Goal: Transaction & Acquisition: Download file/media

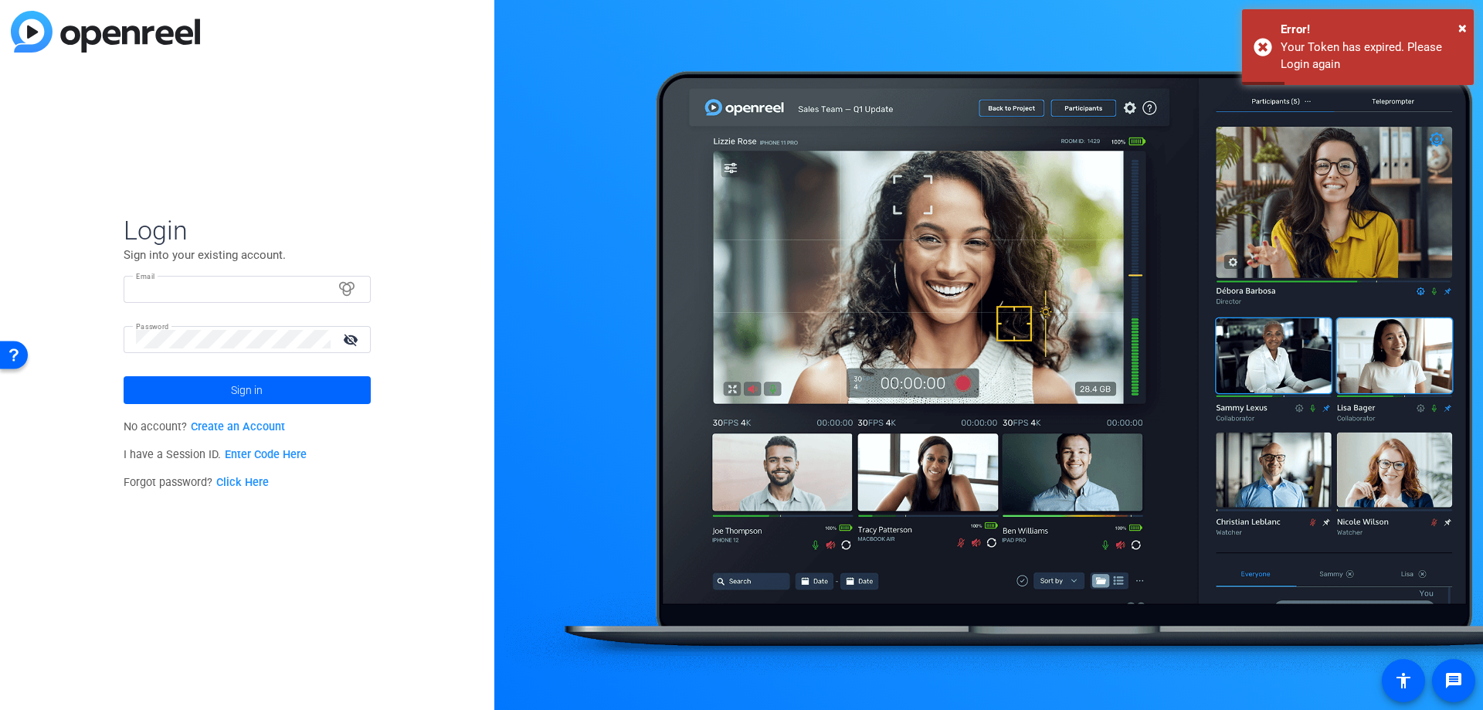
type input "[PERSON_NAME][EMAIL_ADDRESS][PERSON_NAME][DOMAIN_NAME]"
click at [253, 391] on span "Sign in" at bounding box center [247, 390] width 32 height 39
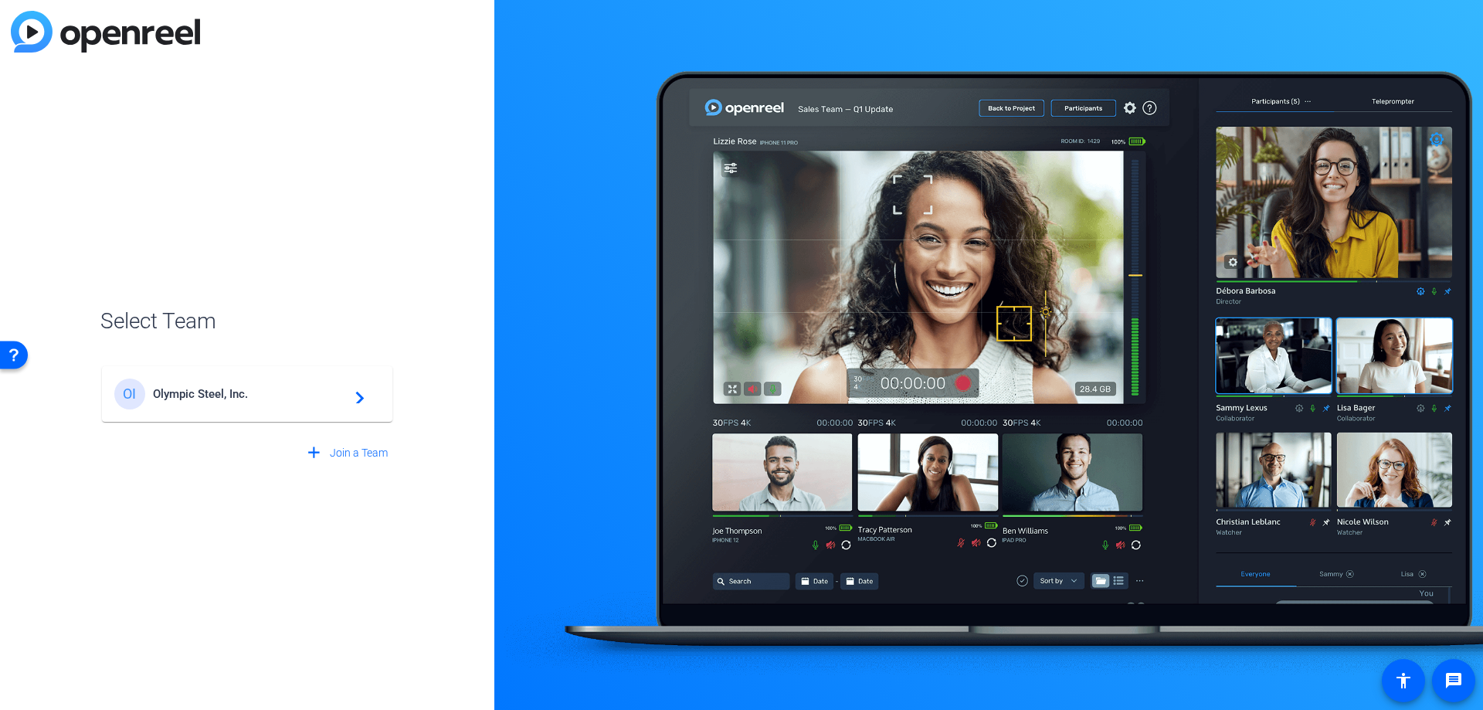
click at [235, 394] on span "Olympic Steel, Inc." at bounding box center [249, 394] width 193 height 14
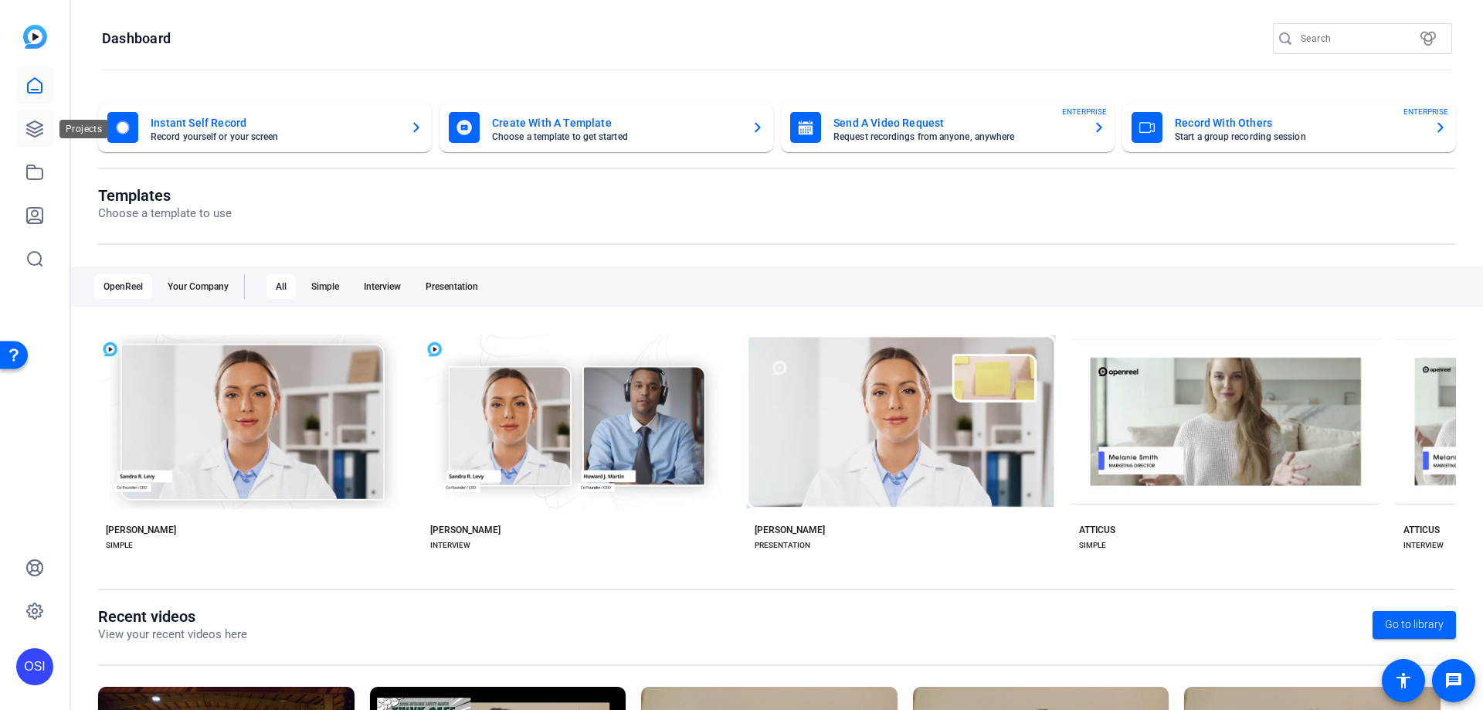
click at [30, 131] on icon at bounding box center [34, 128] width 15 height 15
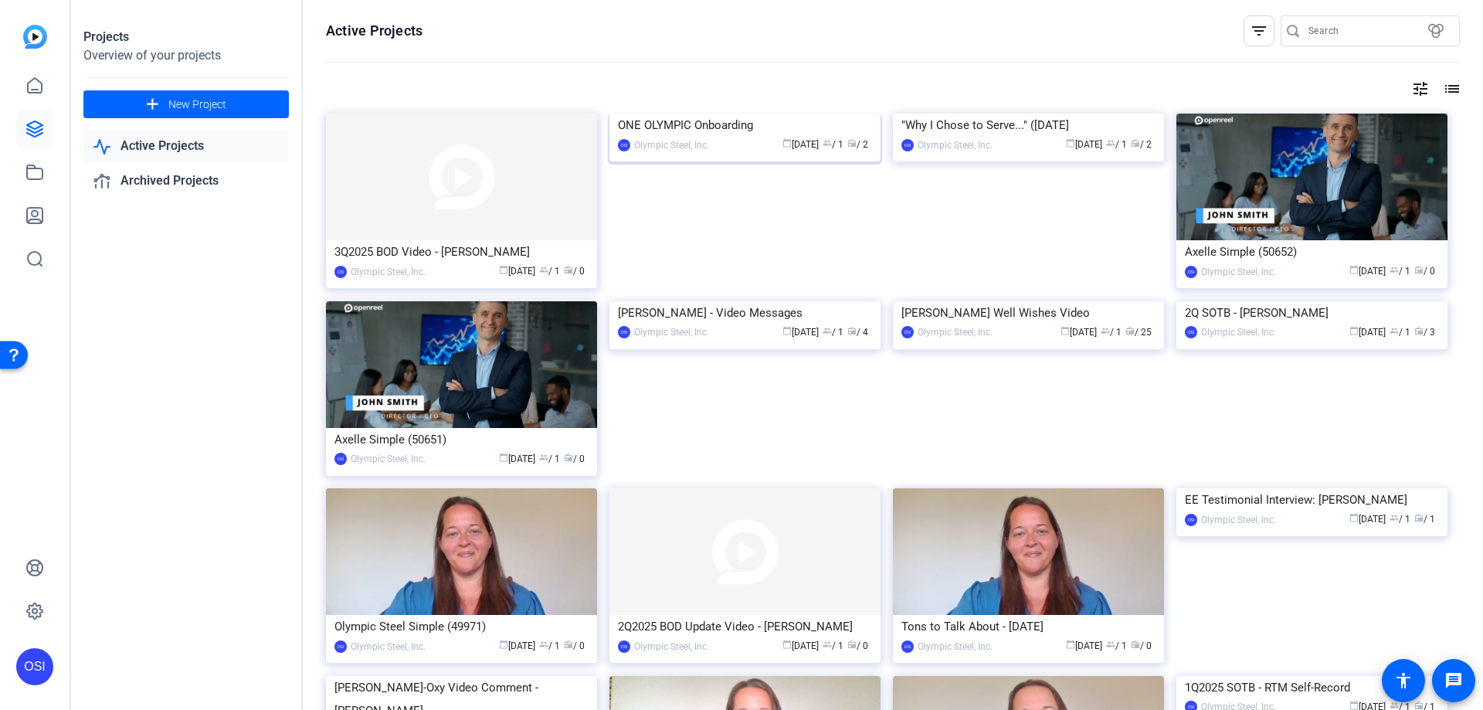
click at [755, 137] on div "ONE OLYMPIC Onboarding" at bounding box center [745, 125] width 254 height 23
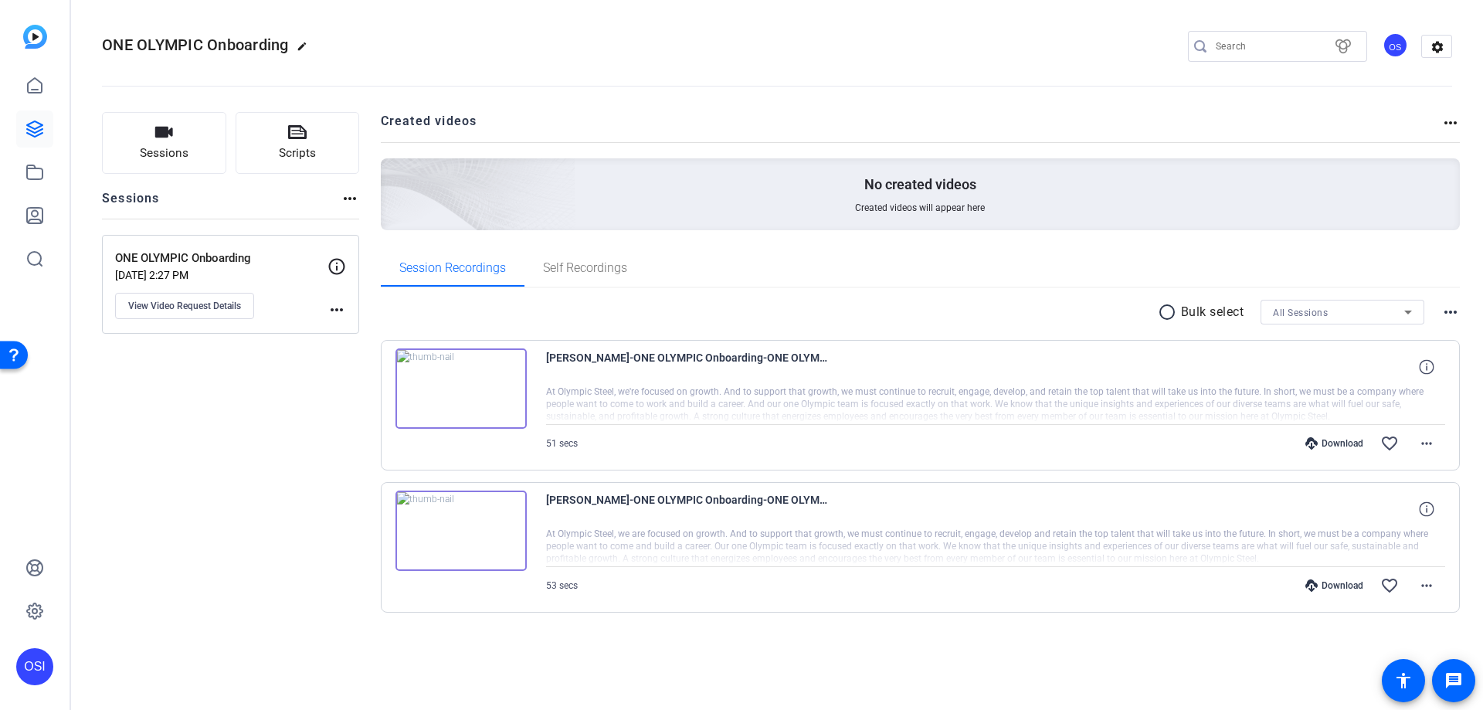
click at [460, 534] on img at bounding box center [460, 530] width 131 height 80
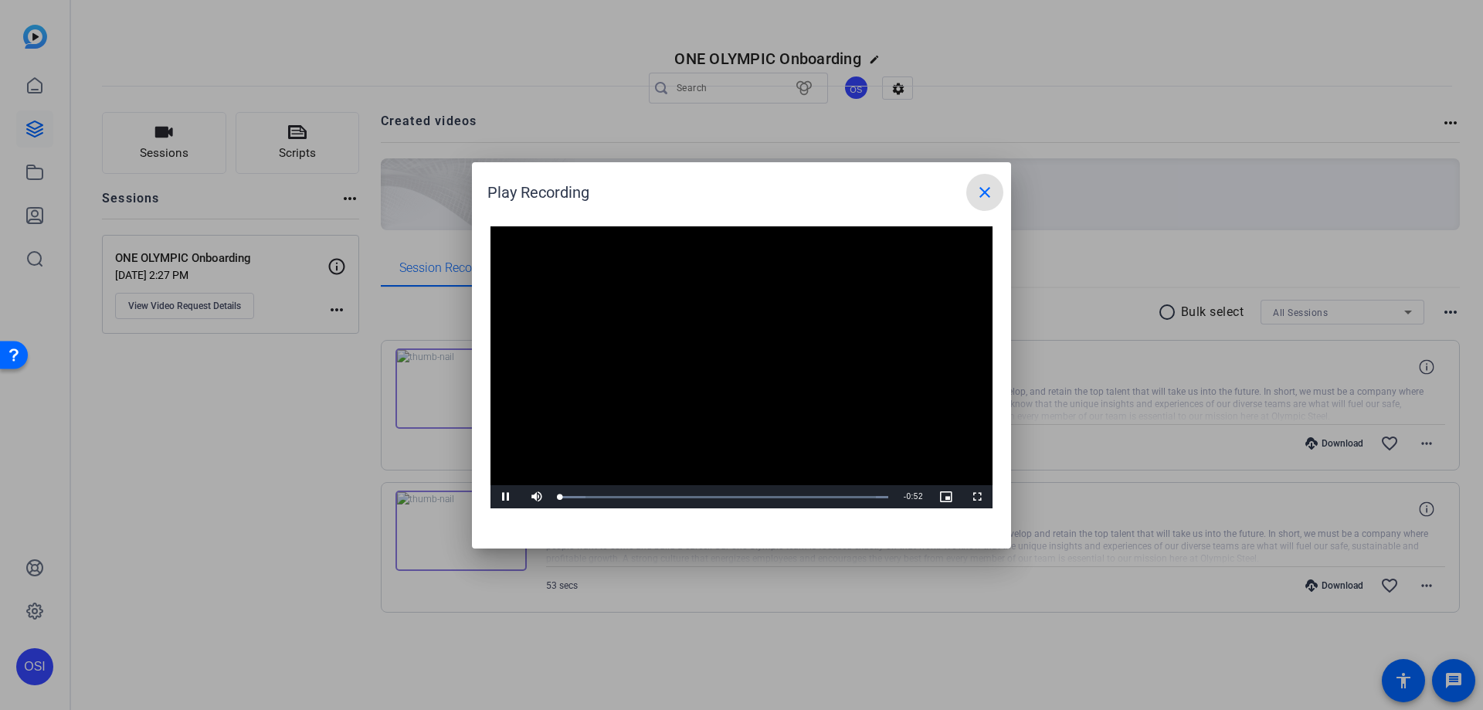
click at [724, 352] on video "Video Player" at bounding box center [741, 367] width 502 height 283
click at [505, 497] on span "Video Player" at bounding box center [505, 497] width 31 height 0
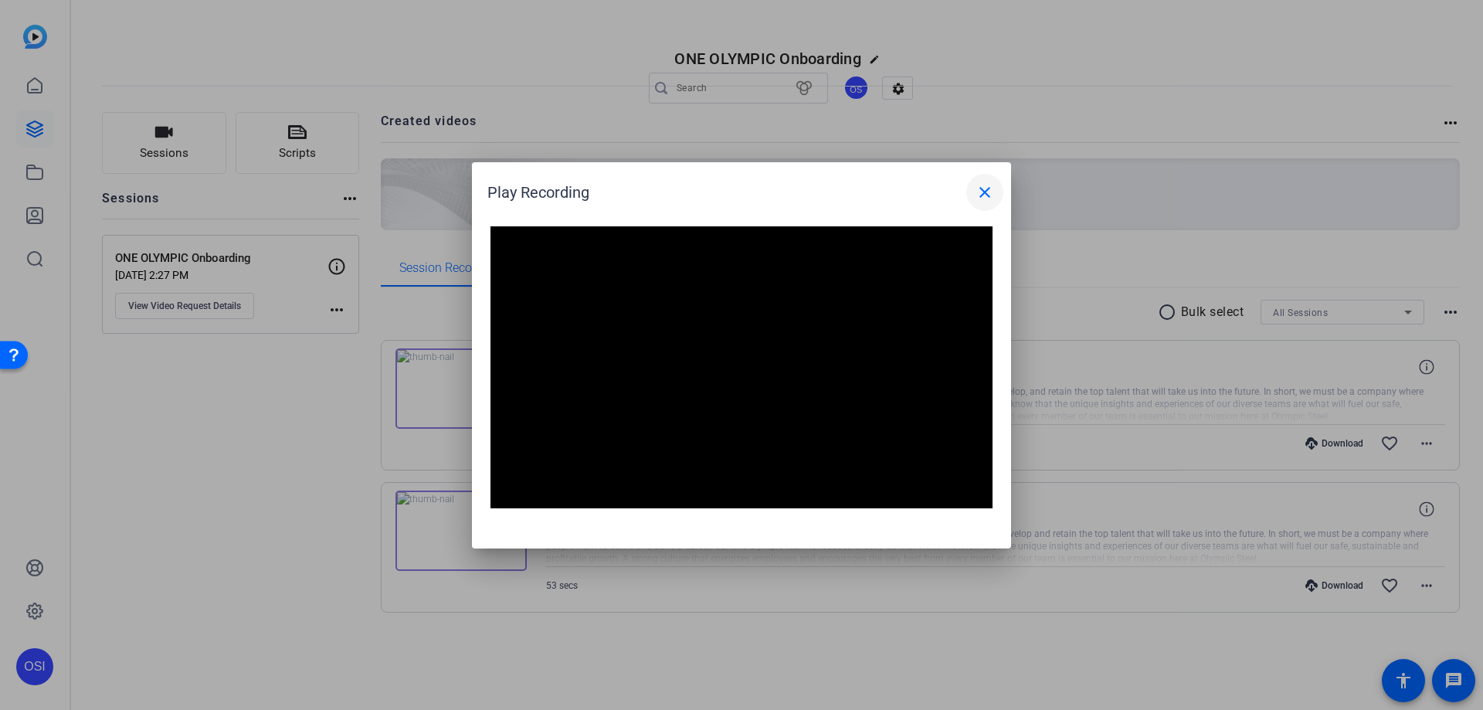
click at [983, 192] on mat-icon "close" at bounding box center [984, 192] width 19 height 19
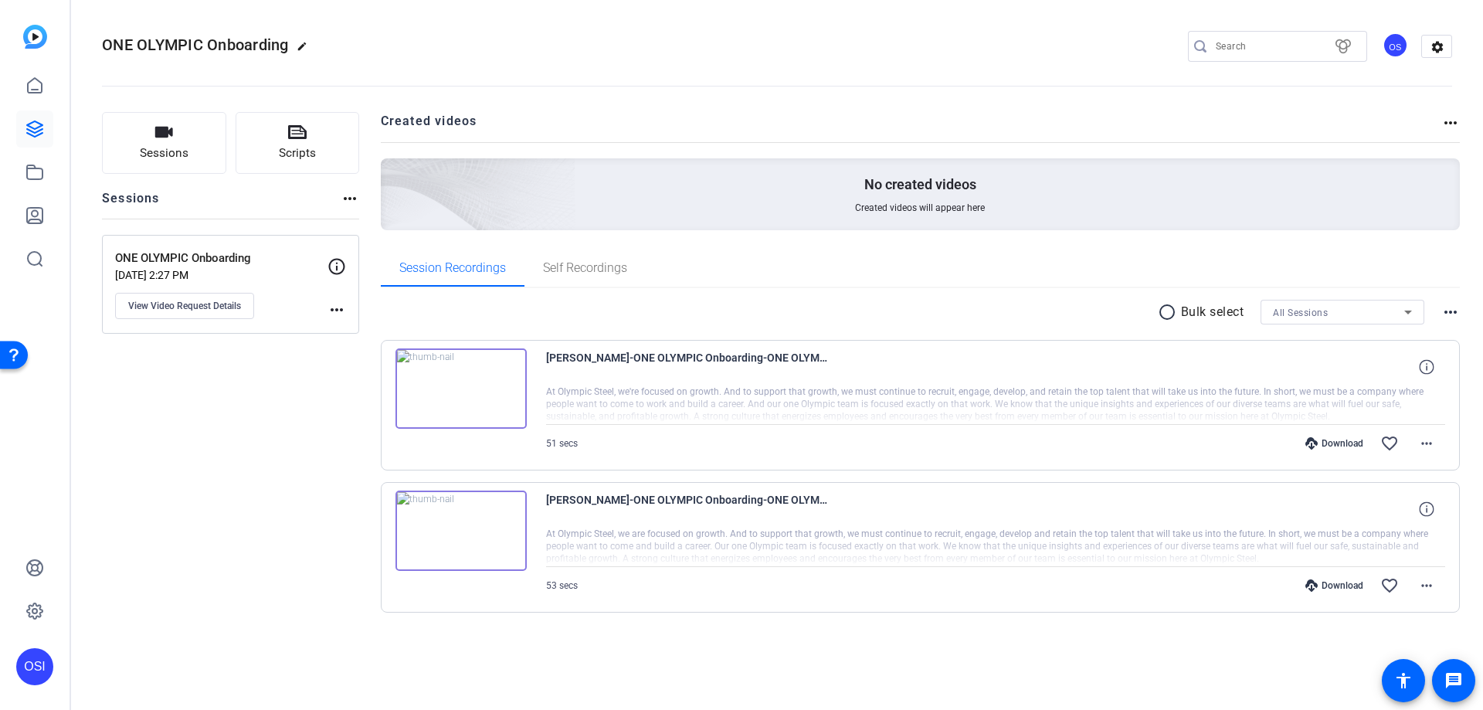
click at [460, 386] on img at bounding box center [460, 388] width 131 height 80
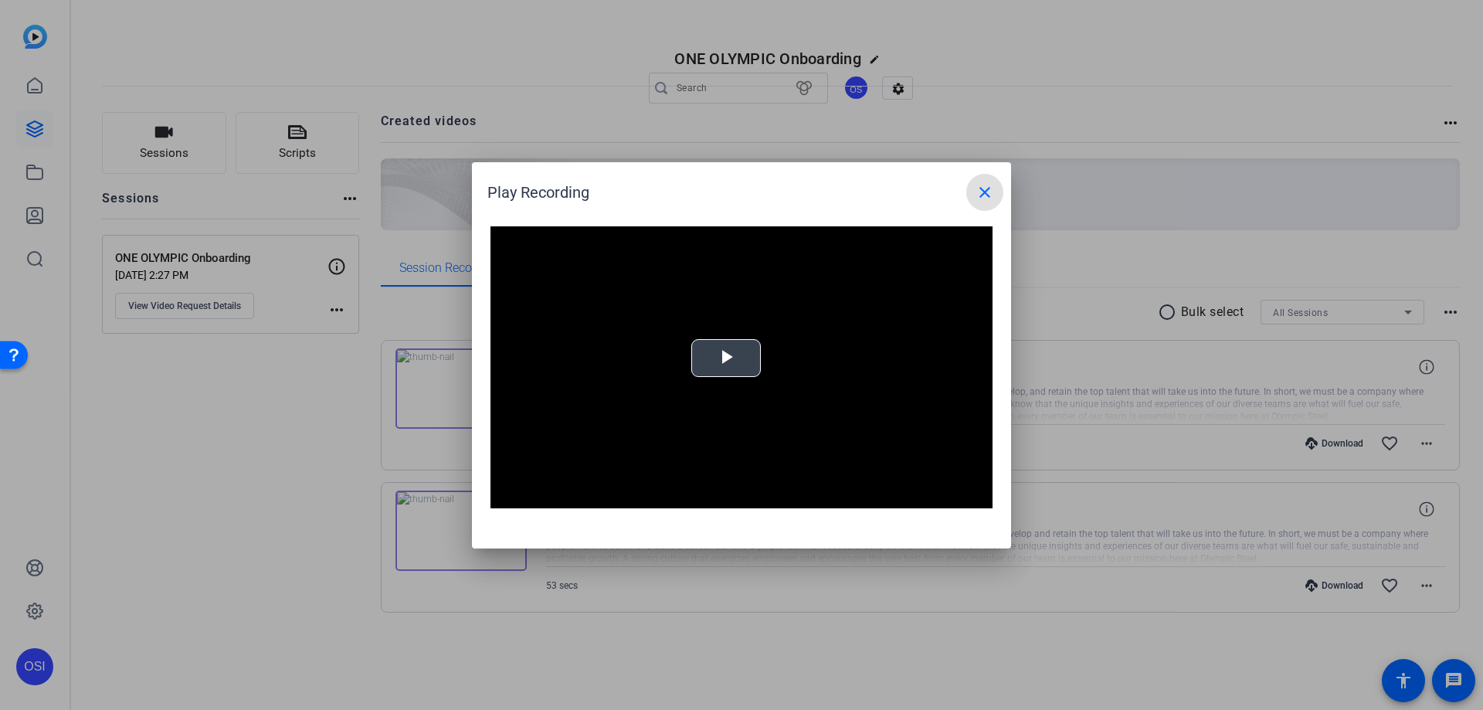
click at [726, 358] on span "Video Player" at bounding box center [726, 358] width 0 height 0
click at [984, 194] on mat-icon "close" at bounding box center [984, 192] width 19 height 19
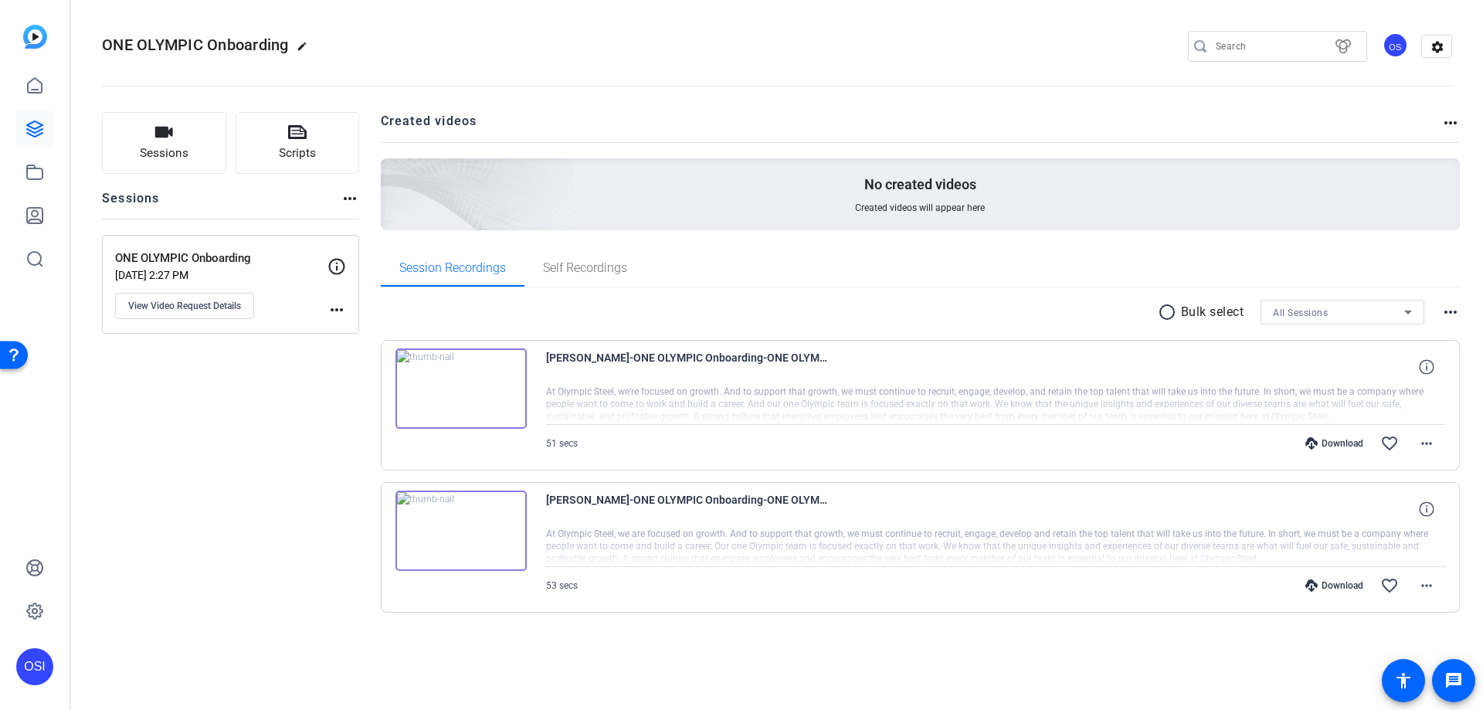
click at [1338, 444] on div "Download" at bounding box center [1334, 443] width 73 height 12
click at [1426, 442] on mat-icon "more_horiz" at bounding box center [1426, 443] width 19 height 19
click at [1374, 513] on span "Download MP4" at bounding box center [1386, 514] width 93 height 19
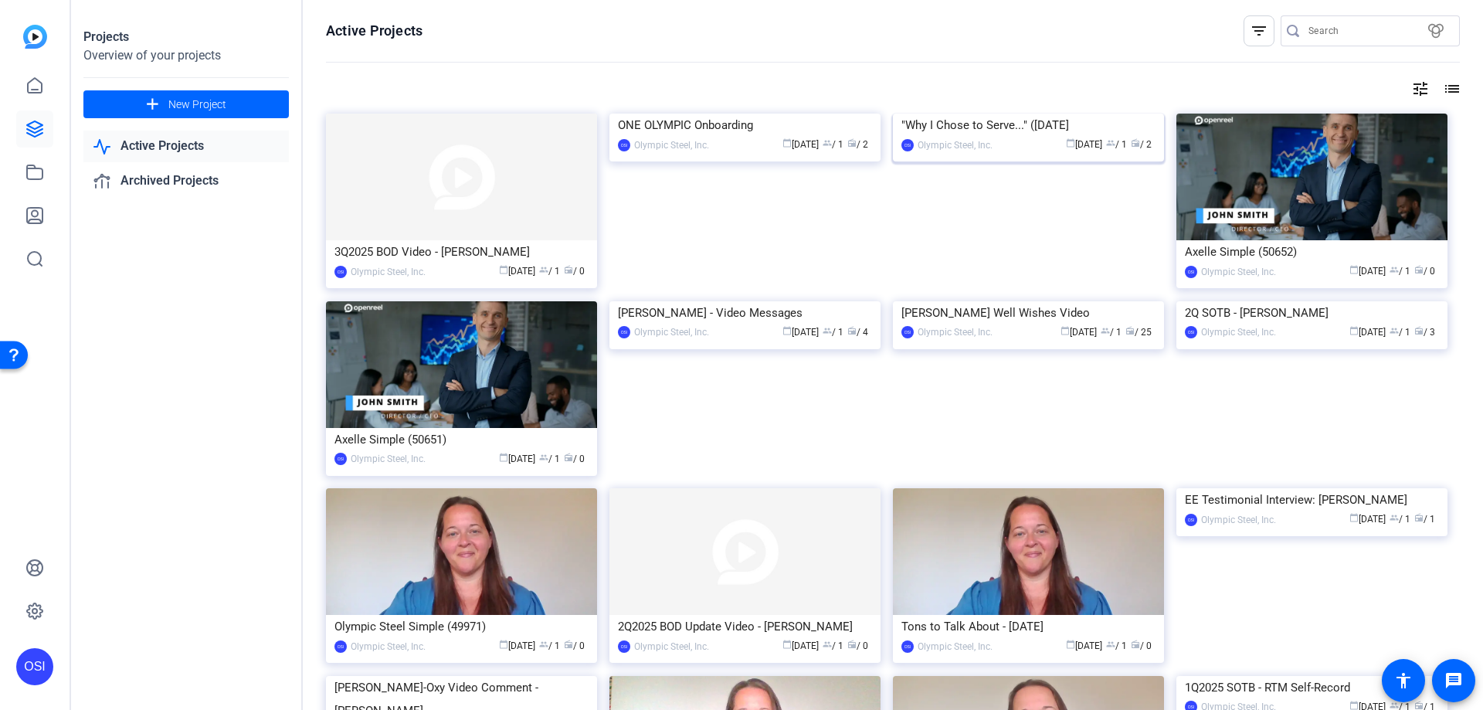
click at [1006, 137] on div ""Why I Chose to Serve..." ([DATE]" at bounding box center [1028, 125] width 254 height 23
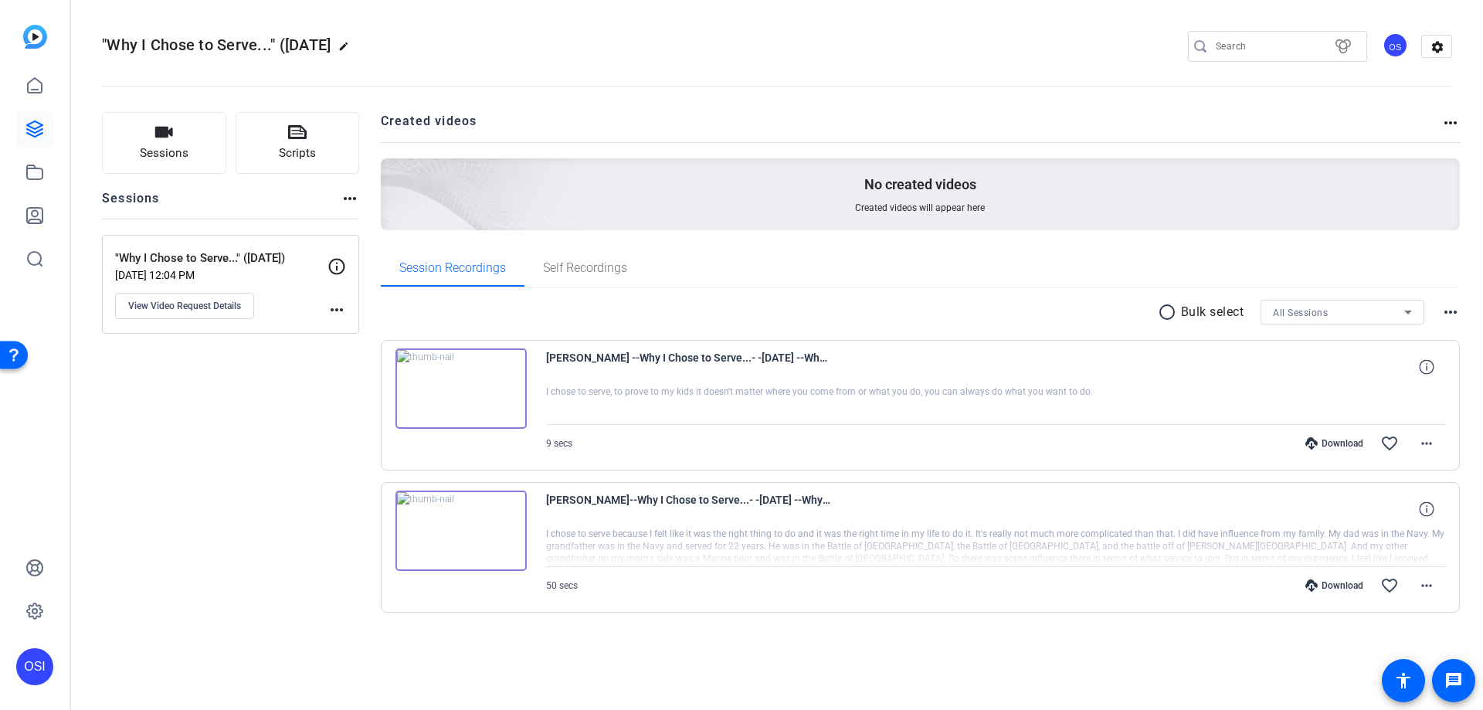
click at [462, 531] on img at bounding box center [460, 530] width 131 height 80
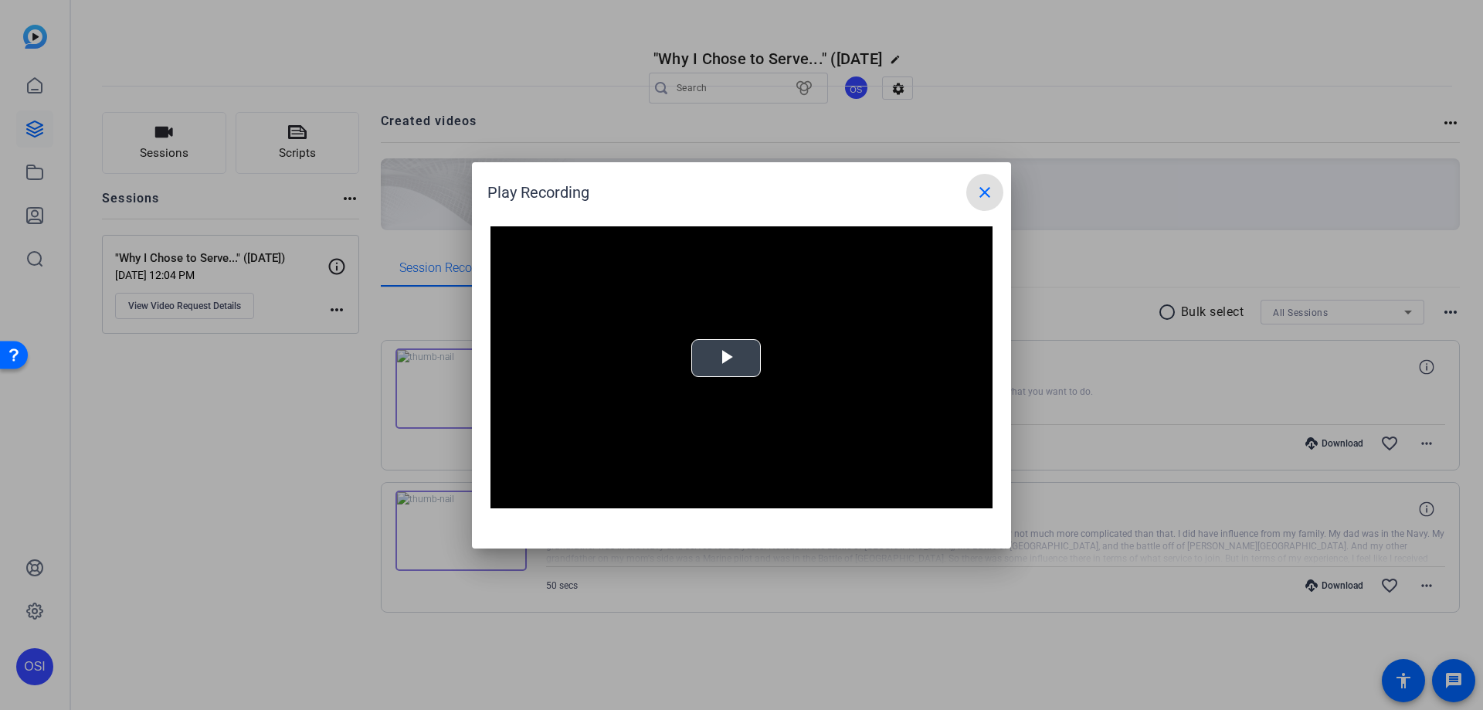
click at [726, 358] on span "Video Player" at bounding box center [726, 358] width 0 height 0
click at [981, 191] on mat-icon "close" at bounding box center [984, 192] width 19 height 19
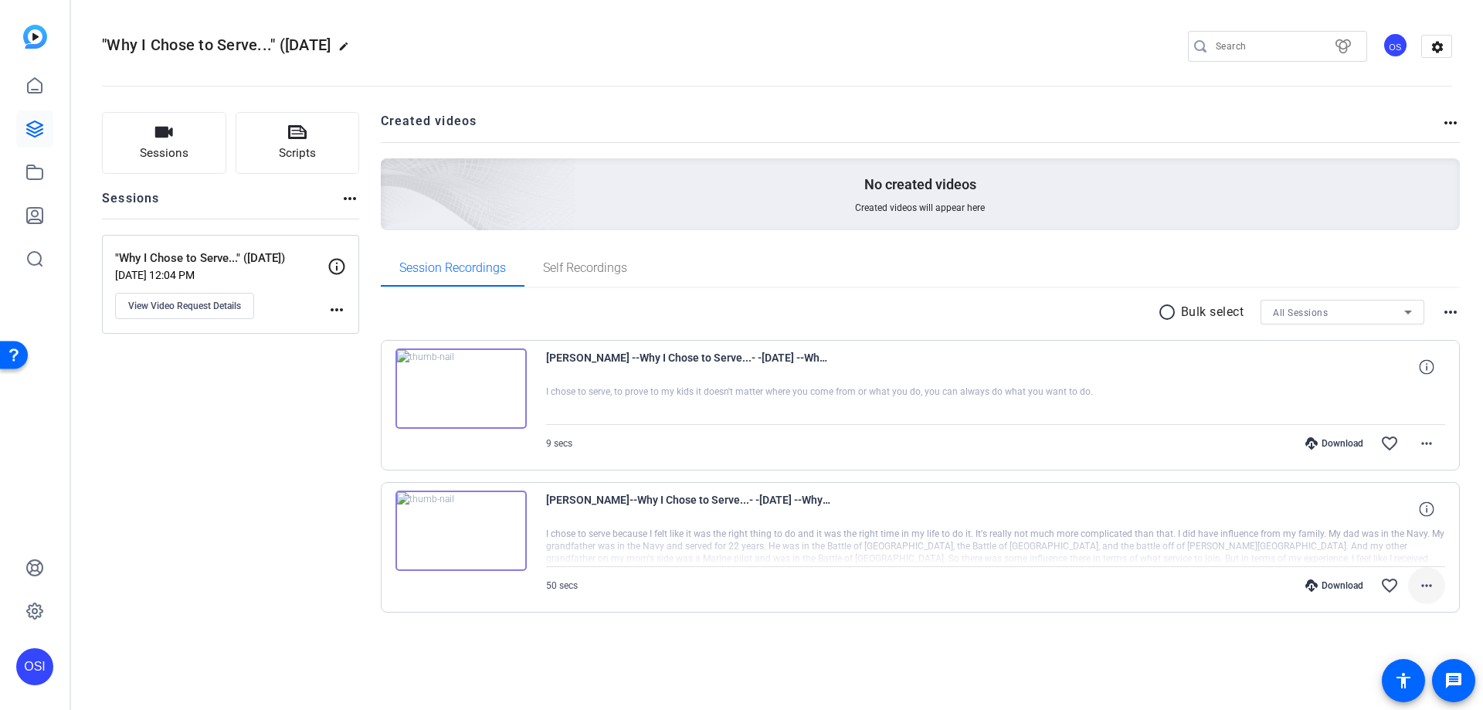
click at [1423, 584] on mat-icon "more_horiz" at bounding box center [1426, 585] width 19 height 19
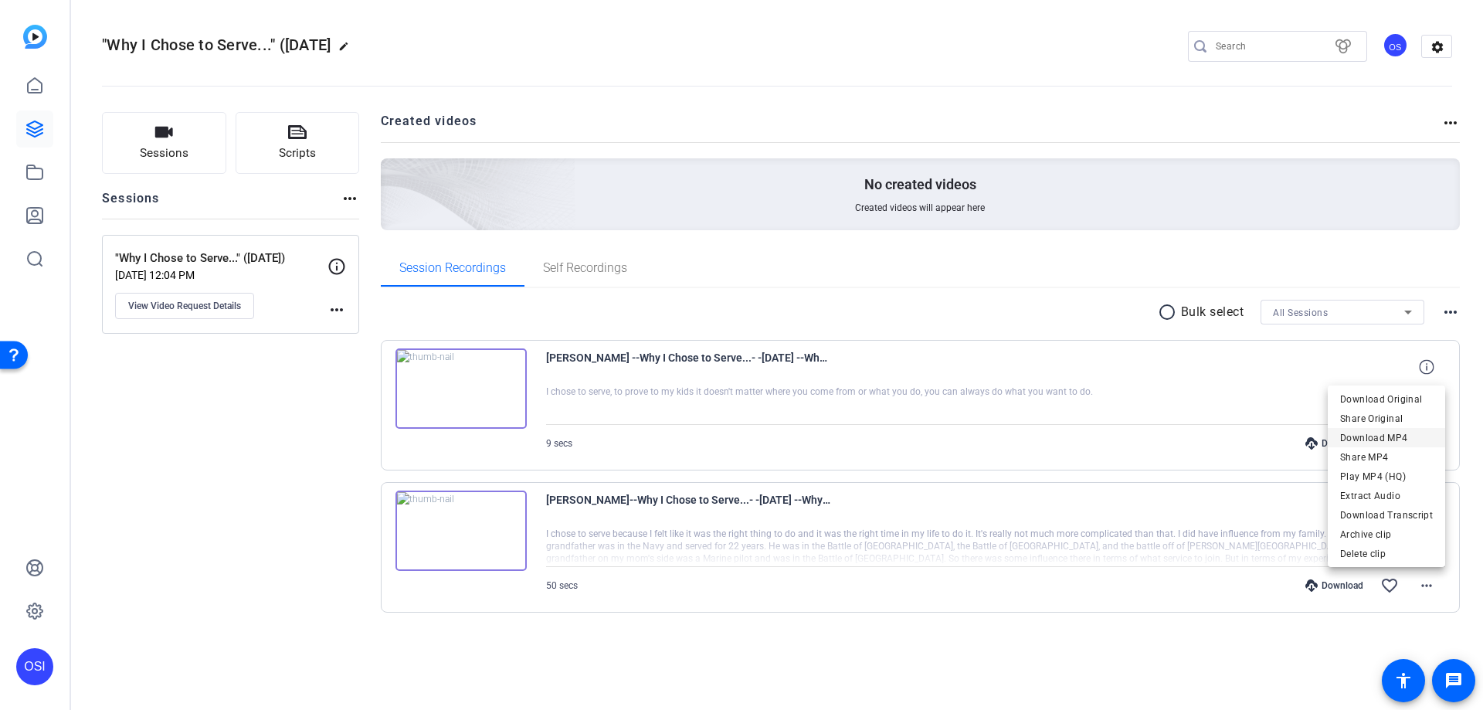
click at [1366, 436] on span "Download MP4" at bounding box center [1386, 438] width 93 height 19
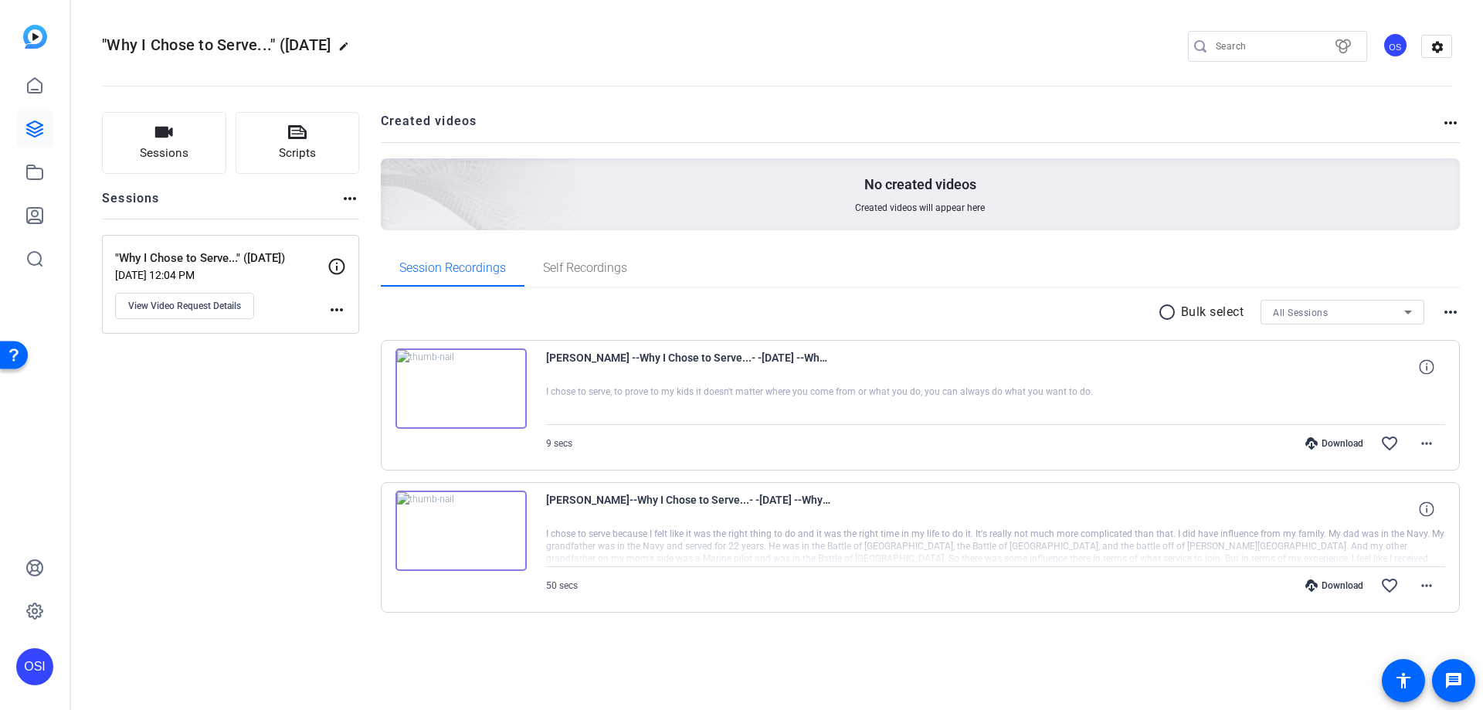
click at [454, 387] on img at bounding box center [460, 388] width 131 height 80
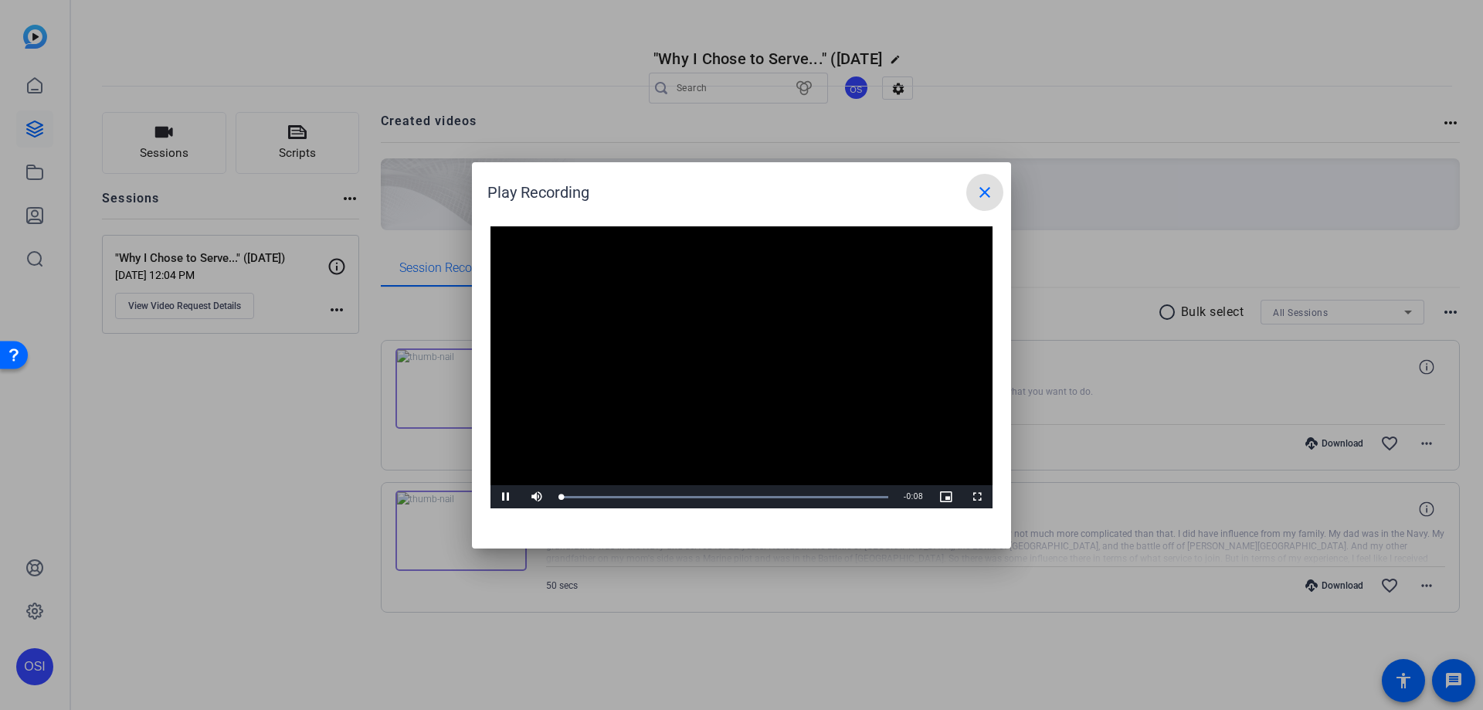
click at [728, 358] on video "Video Player" at bounding box center [741, 367] width 502 height 283
click at [509, 497] on span "Video Player" at bounding box center [505, 497] width 31 height 0
click at [989, 192] on mat-icon "close" at bounding box center [984, 192] width 19 height 19
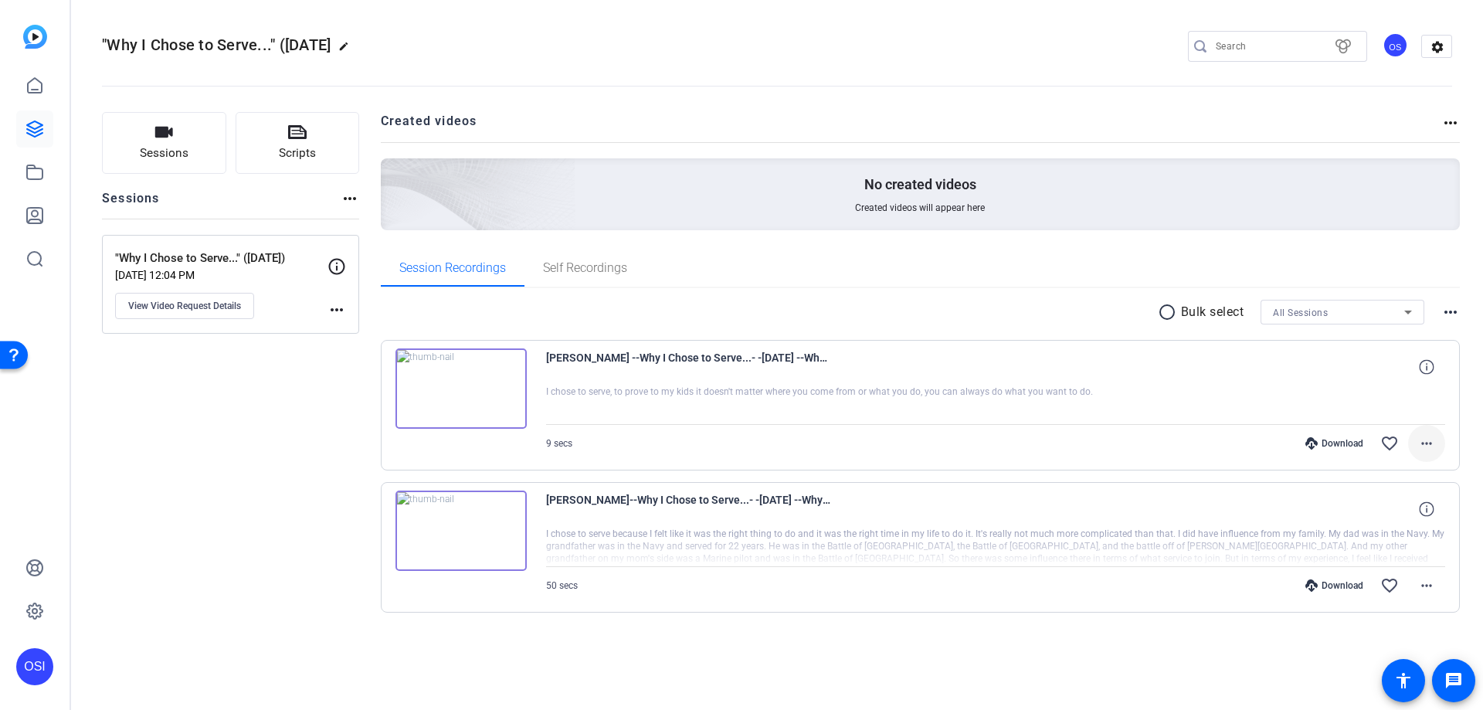
click at [1423, 443] on mat-icon "more_horiz" at bounding box center [1426, 443] width 19 height 19
click at [1400, 513] on span "Download MP4" at bounding box center [1386, 514] width 93 height 19
